Goal: Find contact information: Find contact information

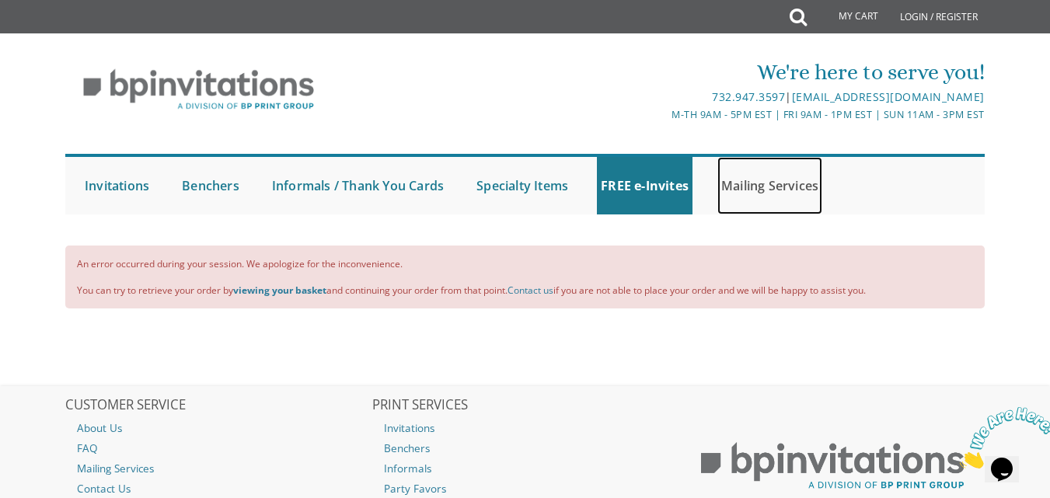
click at [750, 185] on link "Mailing Services" at bounding box center [769, 186] width 105 height 58
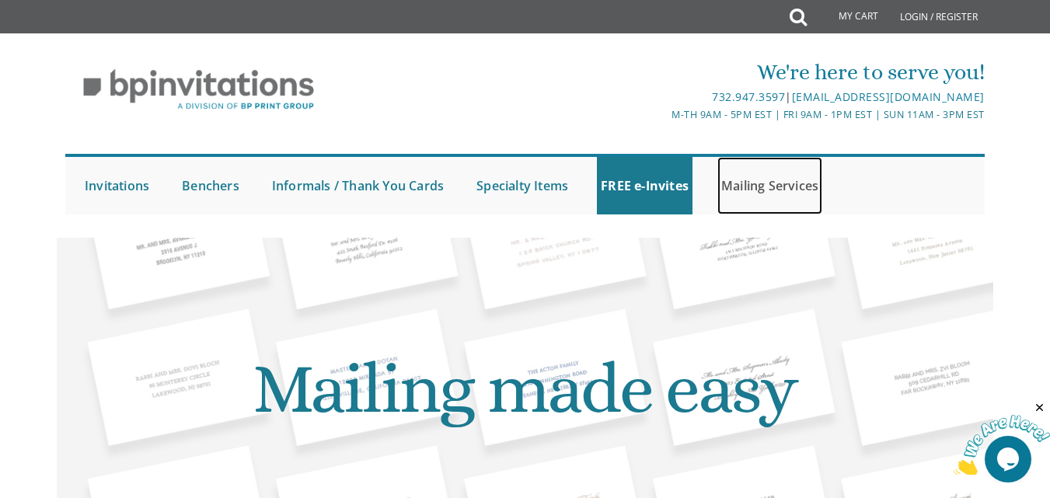
click at [768, 179] on link "Mailing Services" at bounding box center [769, 186] width 105 height 58
click at [765, 191] on link "Mailing Services" at bounding box center [769, 186] width 105 height 58
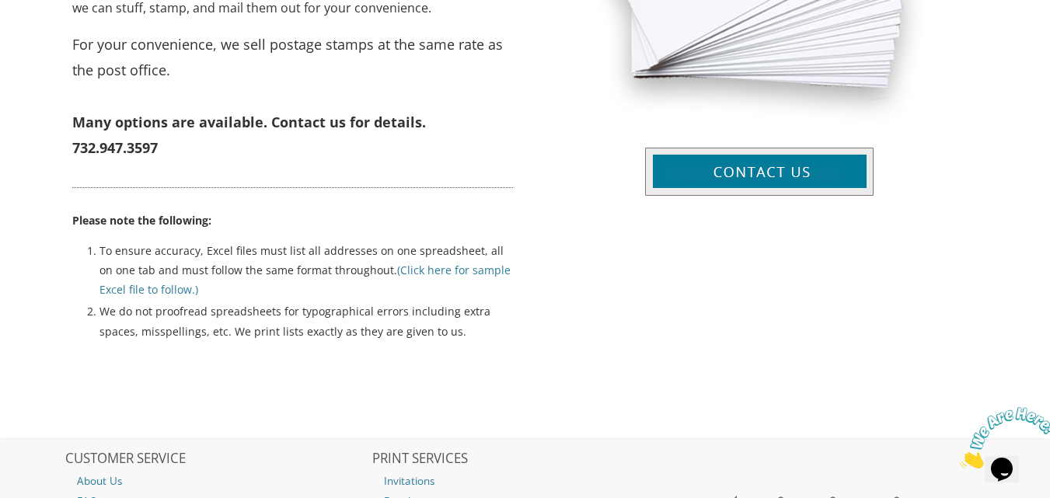
scroll to position [922, 0]
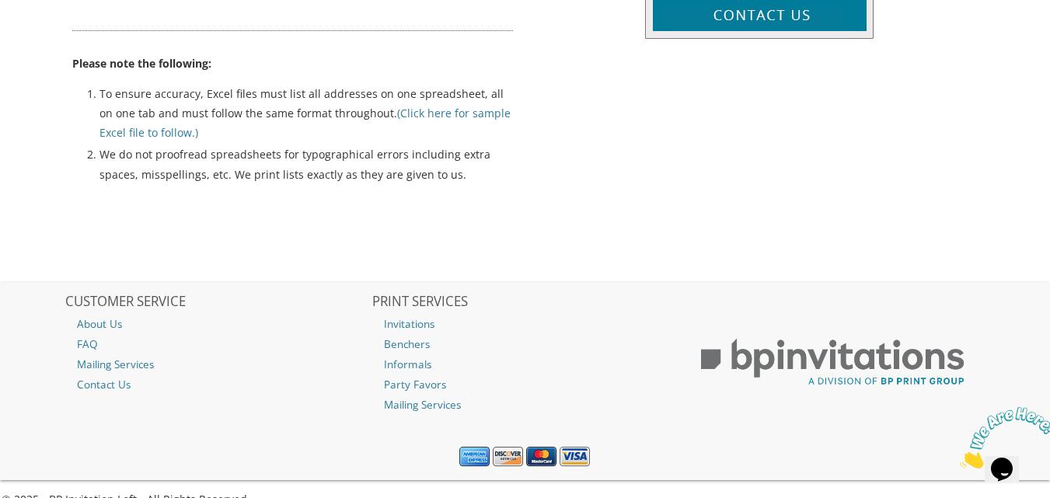
drag, startPoint x: 1052, startPoint y: 117, endPoint x: 92, endPoint y: 51, distance: 962.9
click at [1002, 439] on img at bounding box center [1008, 437] width 96 height 61
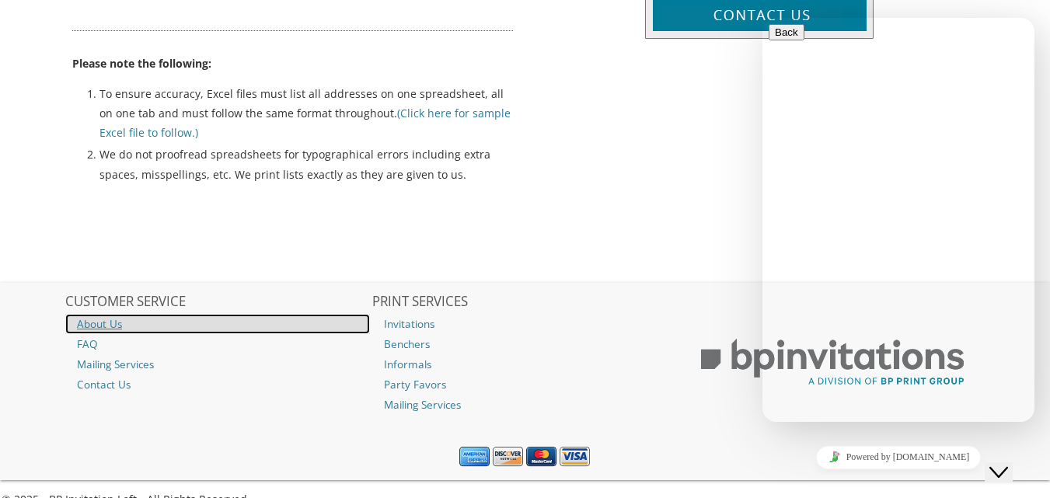
click at [126, 314] on link "About Us" at bounding box center [217, 324] width 305 height 20
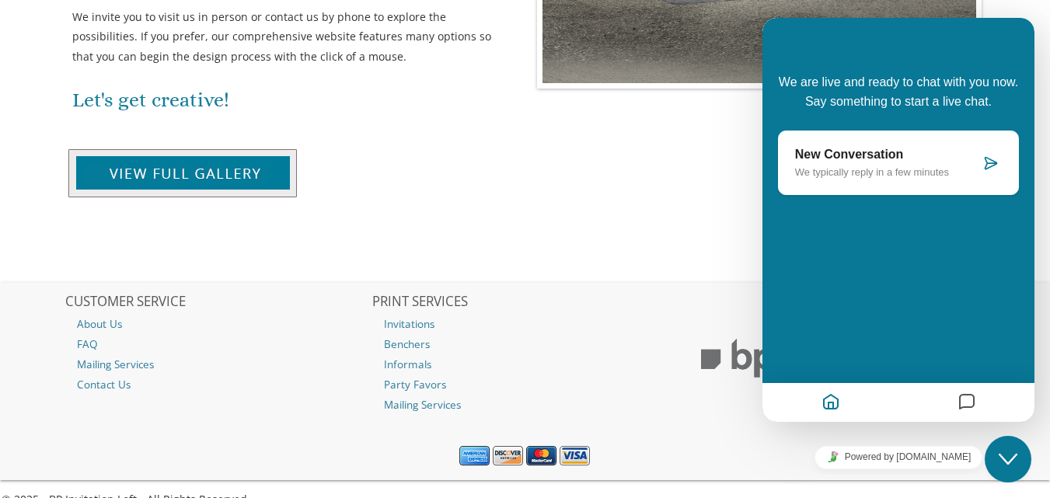
scroll to position [661, 0]
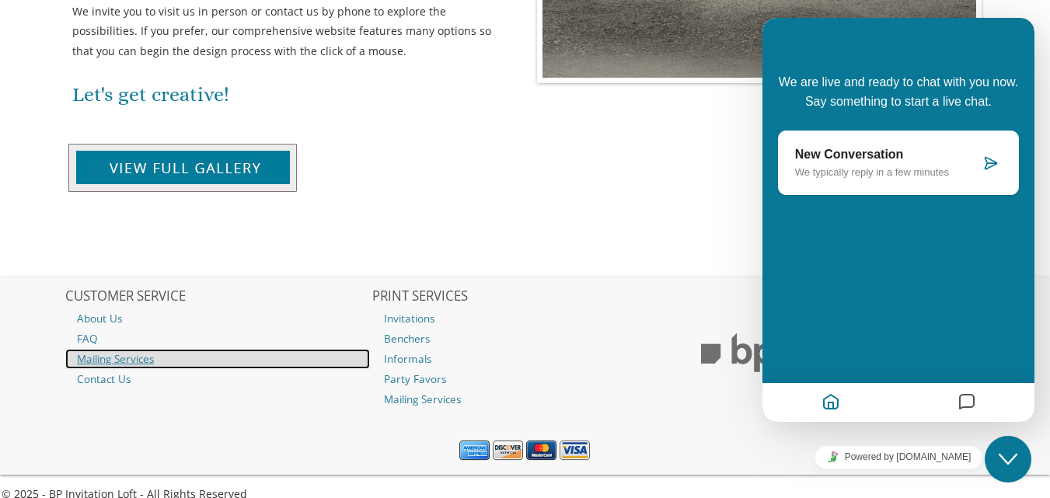
click at [138, 349] on link "Mailing Services" at bounding box center [217, 359] width 305 height 20
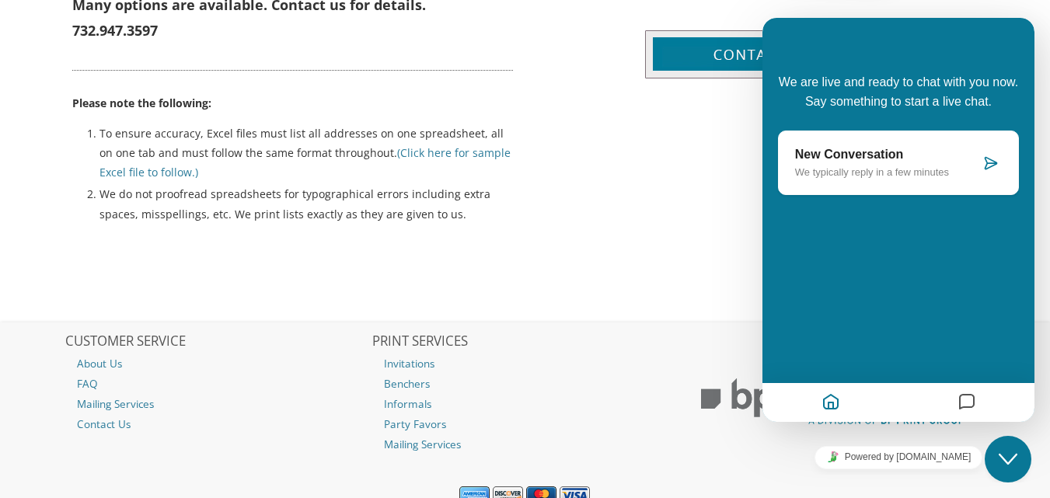
scroll to position [922, 0]
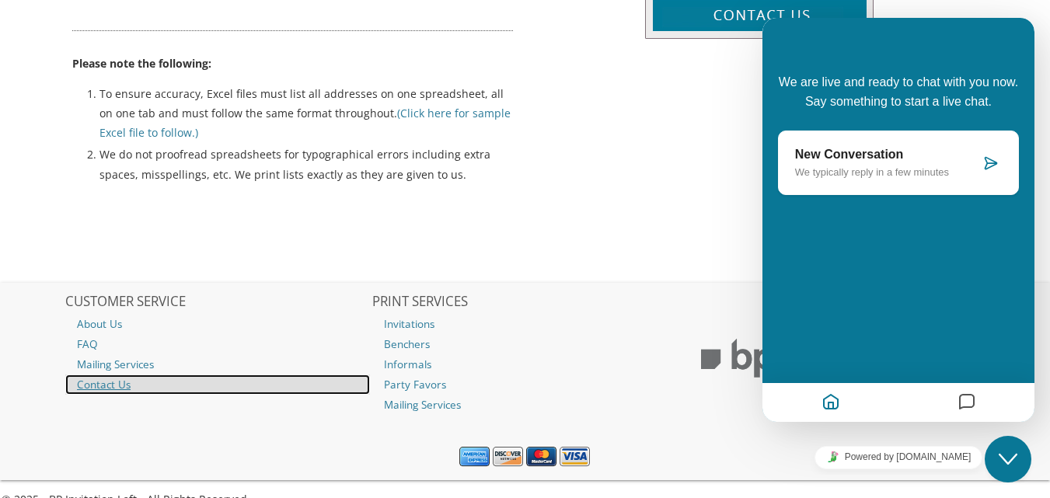
click at [97, 375] on link "Contact Us" at bounding box center [217, 385] width 305 height 20
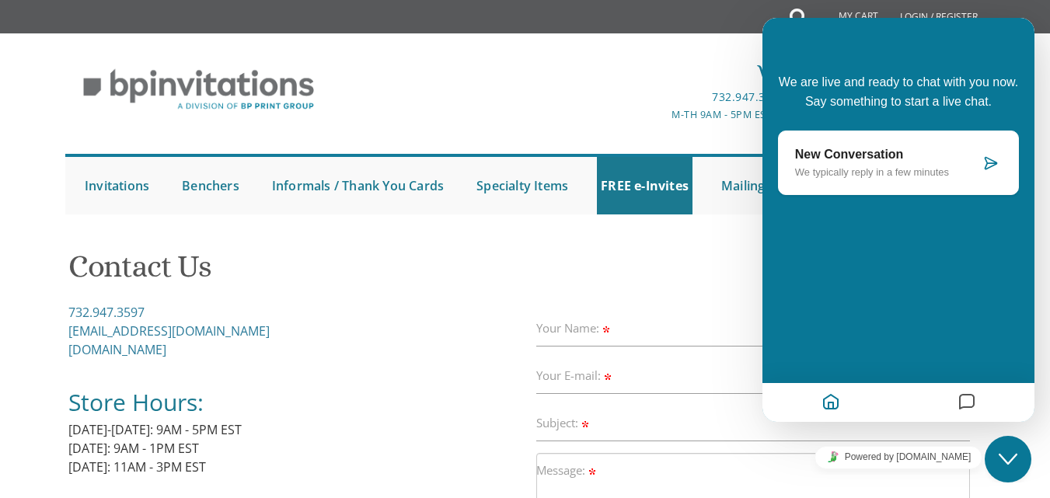
click at [521, 78] on div "We're here to serve you!" at bounding box center [678, 72] width 612 height 31
click at [546, 100] on div "732.947.3597 | invitations@bpprintgroup.com" at bounding box center [678, 97] width 612 height 19
click at [727, 47] on div "We're here to serve you! 732.947.3597 | invitations@bpprintgroup.com M-Th 9am -…" at bounding box center [525, 131] width 1050 height 181
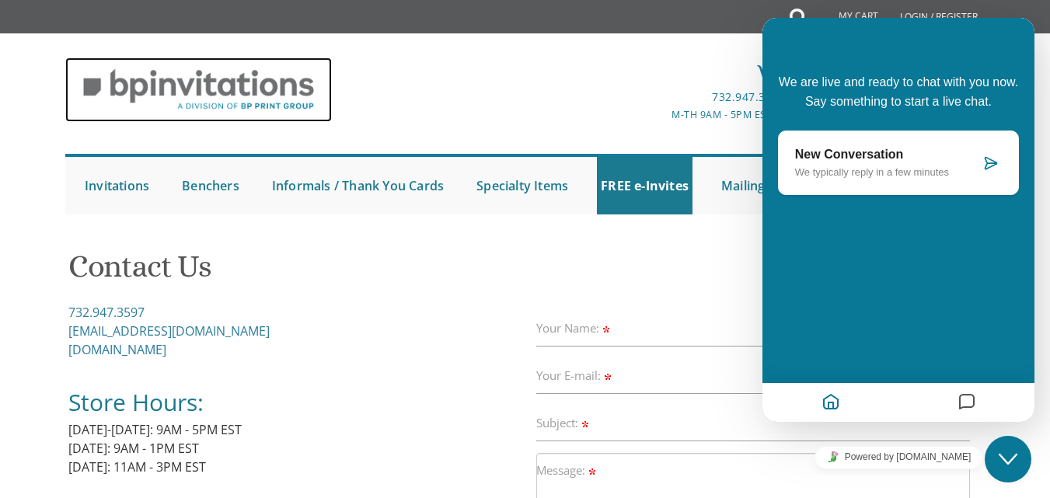
click at [113, 83] on img at bounding box center [198, 90] width 267 height 65
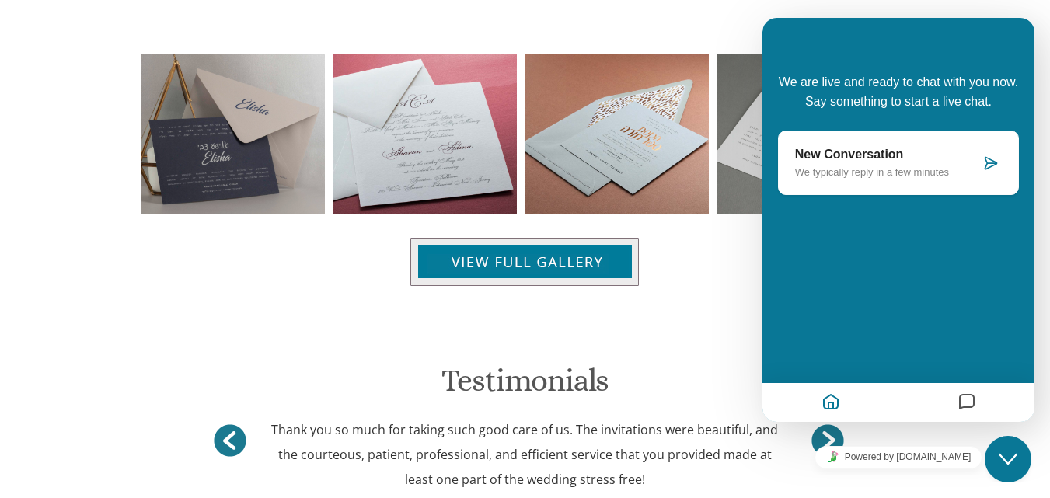
scroll to position [1822, 0]
